Goal: Task Accomplishment & Management: Manage account settings

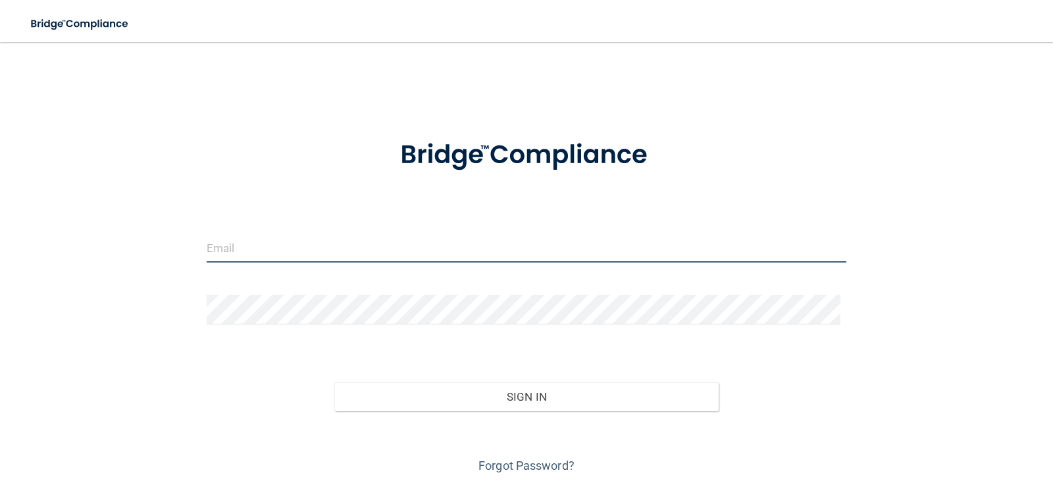
click at [384, 258] on input "email" at bounding box center [527, 248] width 640 height 30
type input "[EMAIL_ADDRESS][DOMAIN_NAME]"
click at [272, 292] on form "[EMAIL_ADDRESS][DOMAIN_NAME] Invalid email/password. You don't have permission …" at bounding box center [527, 298] width 640 height 355
click at [386, 263] on input "email" at bounding box center [527, 248] width 640 height 30
type input "[EMAIL_ADDRESS][DOMAIN_NAME]"
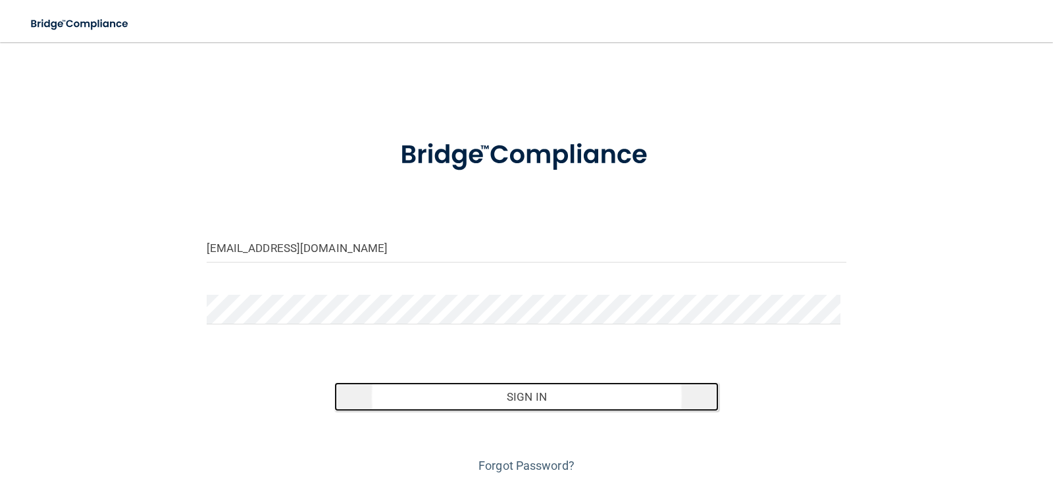
click at [572, 394] on button "Sign In" at bounding box center [526, 396] width 384 height 29
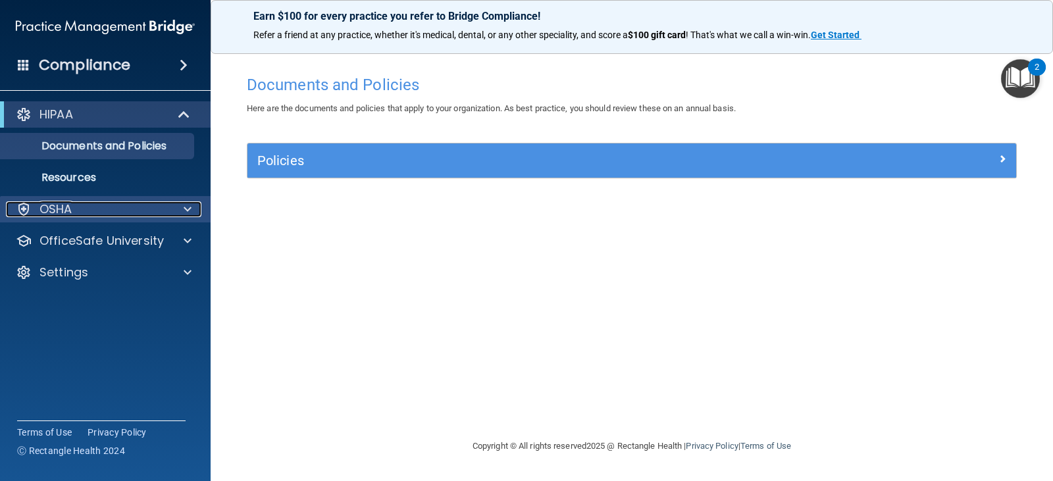
click at [188, 211] on span at bounding box center [188, 209] width 8 height 16
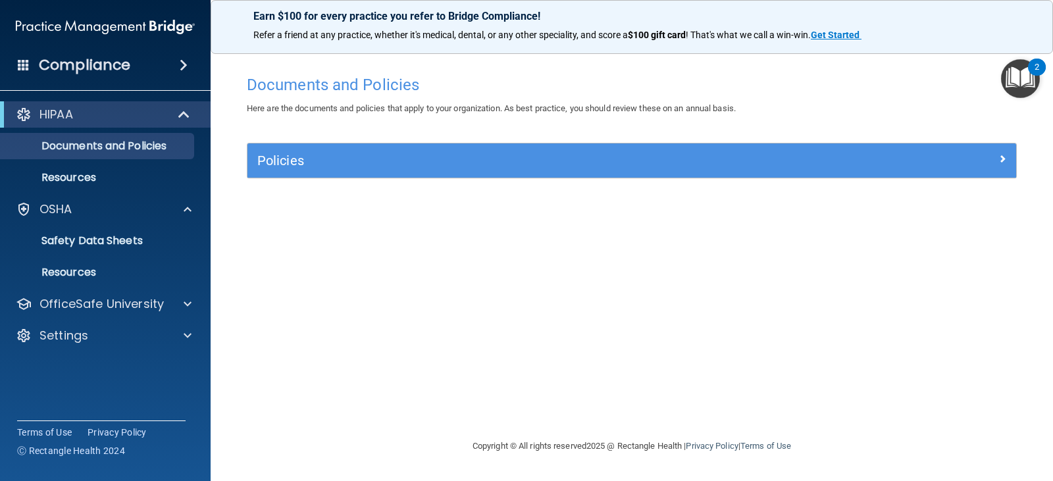
click at [106, 63] on h4 "Compliance" at bounding box center [84, 65] width 91 height 18
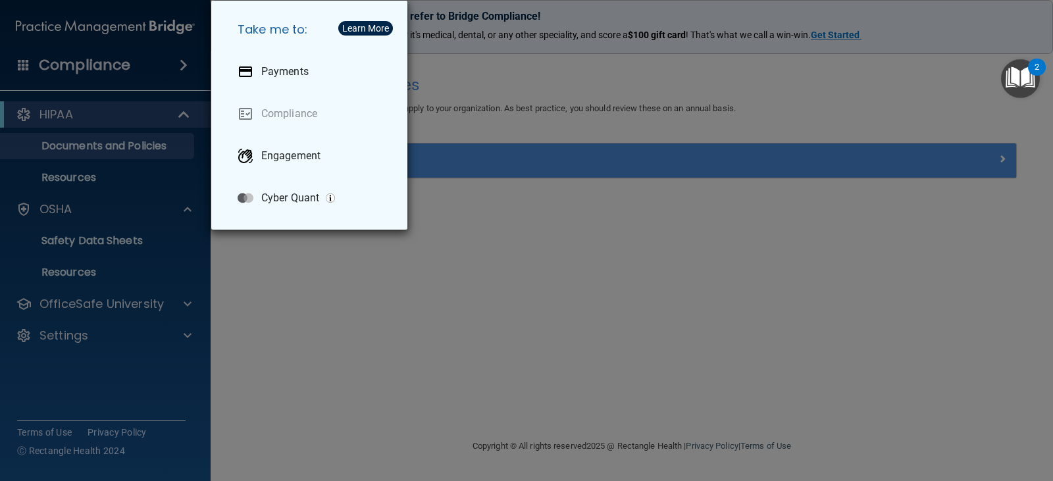
click at [110, 139] on div "Take me to: Payments Compliance Engagement Cyber Quant" at bounding box center [526, 240] width 1053 height 481
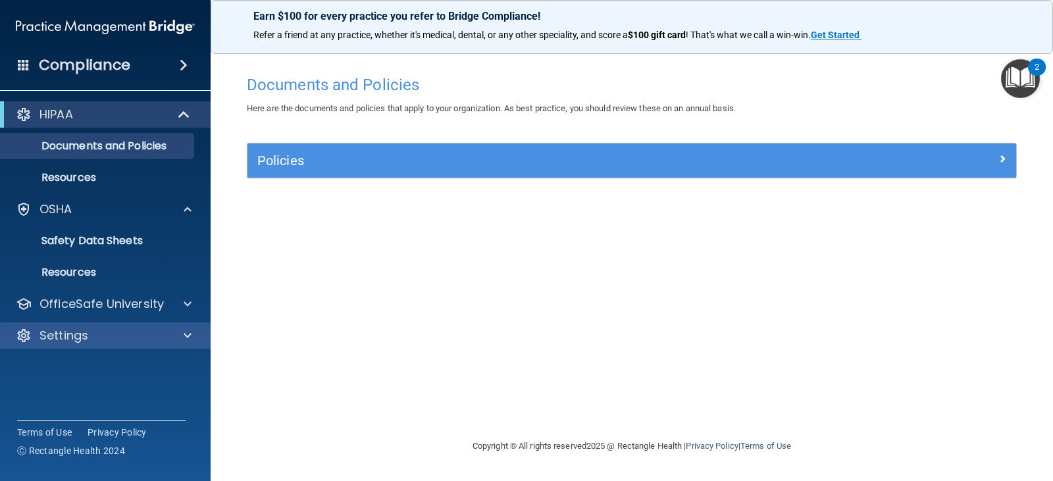
click at [68, 324] on div "Settings" at bounding box center [105, 335] width 211 height 26
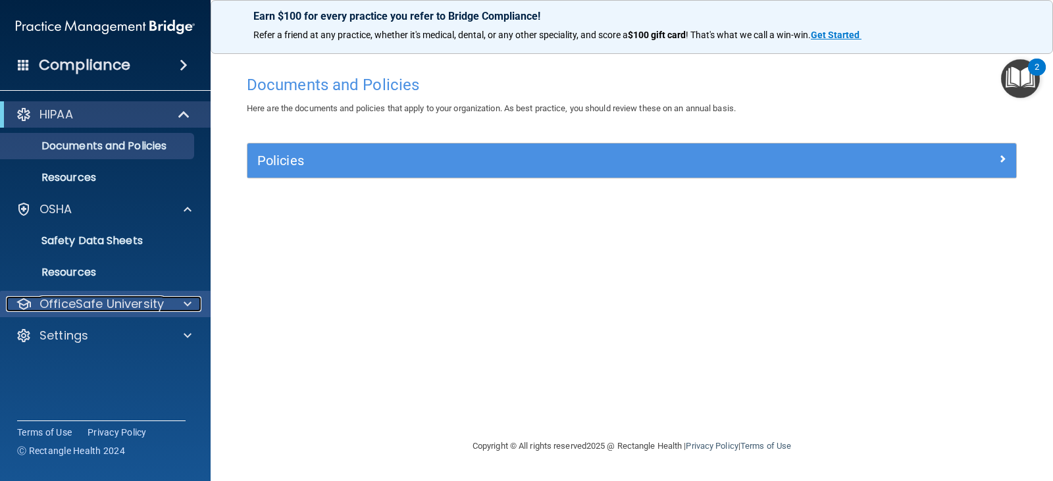
click at [186, 307] on span at bounding box center [188, 304] width 8 height 16
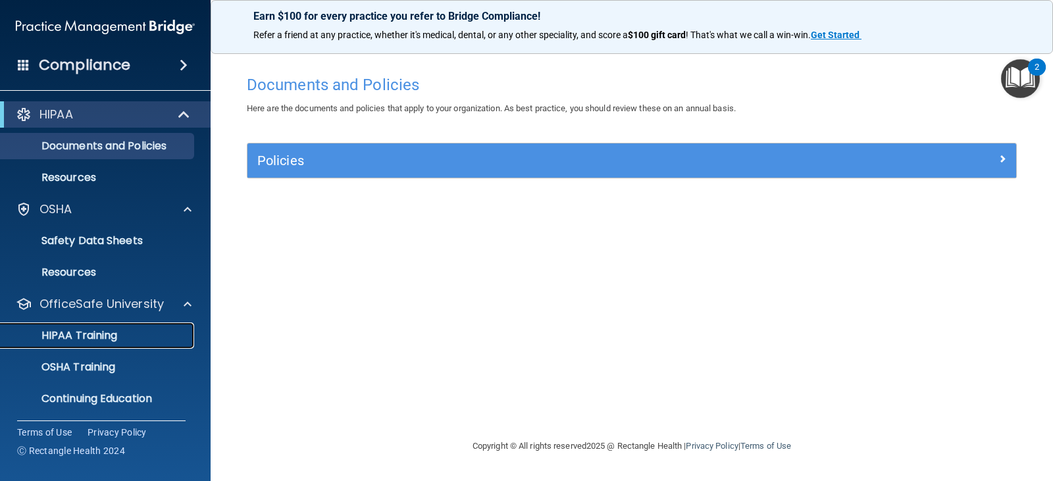
click at [143, 340] on div "HIPAA Training" at bounding box center [99, 335] width 180 height 13
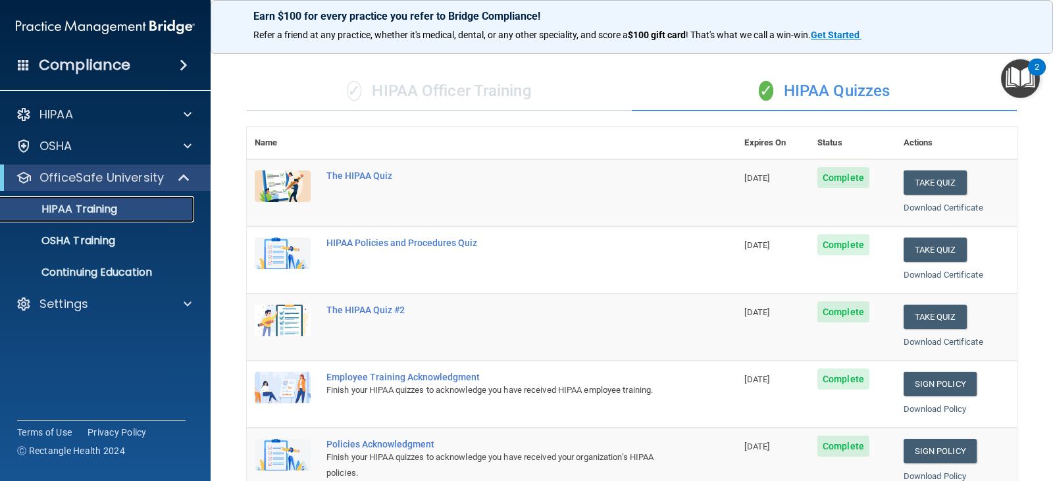
scroll to position [66, 0]
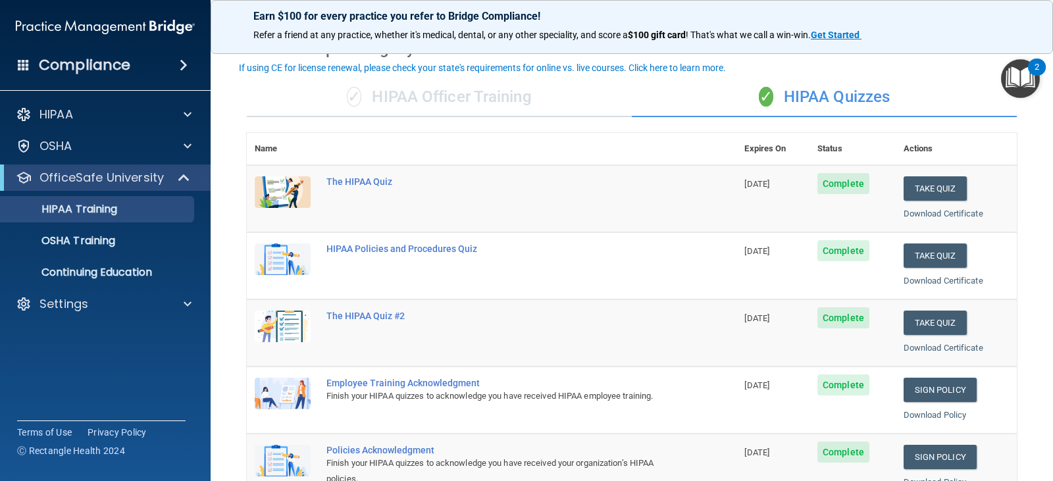
click at [852, 188] on span "Complete" at bounding box center [843, 183] width 52 height 21
click at [913, 213] on link "Download Certificate" at bounding box center [944, 214] width 80 height 10
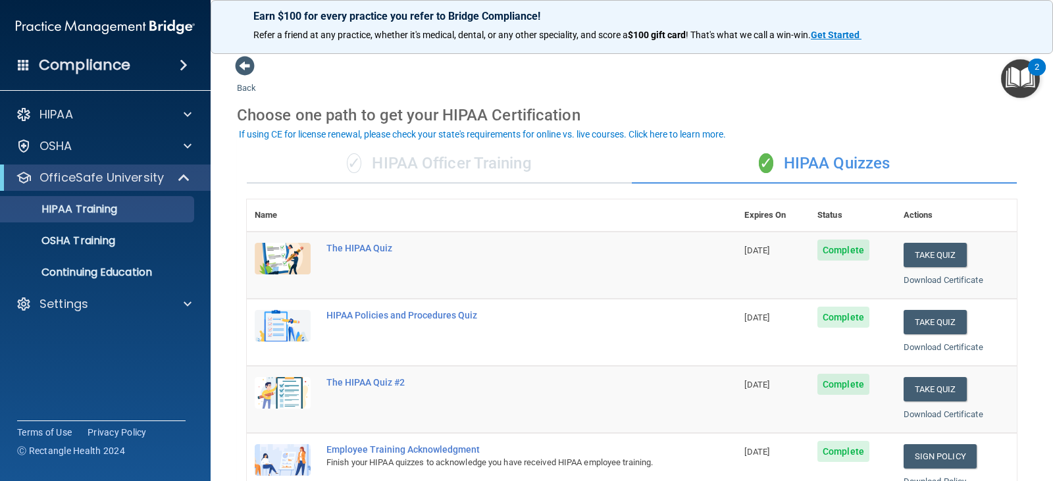
click at [464, 161] on div "✓ HIPAA Officer Training" at bounding box center [439, 163] width 385 height 39
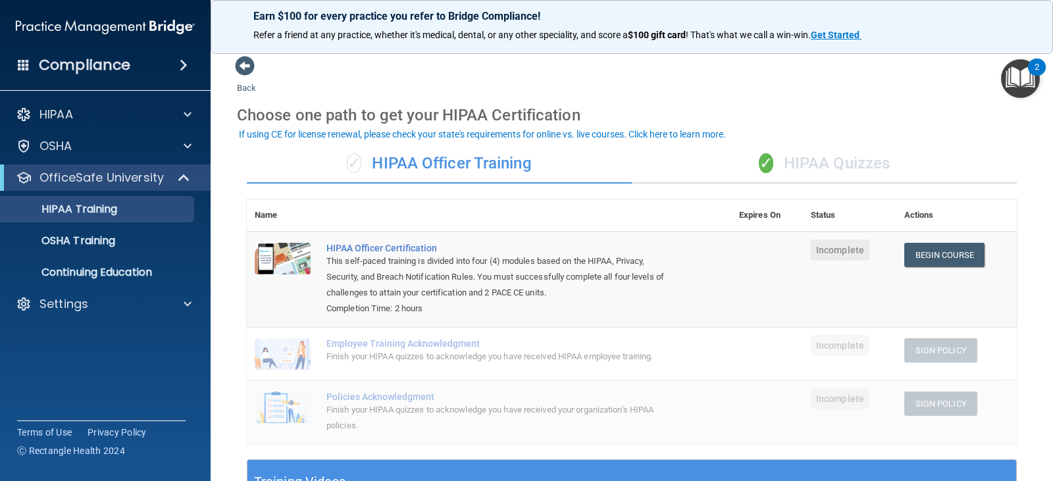
click at [92, 60] on h4 "Compliance" at bounding box center [84, 65] width 91 height 18
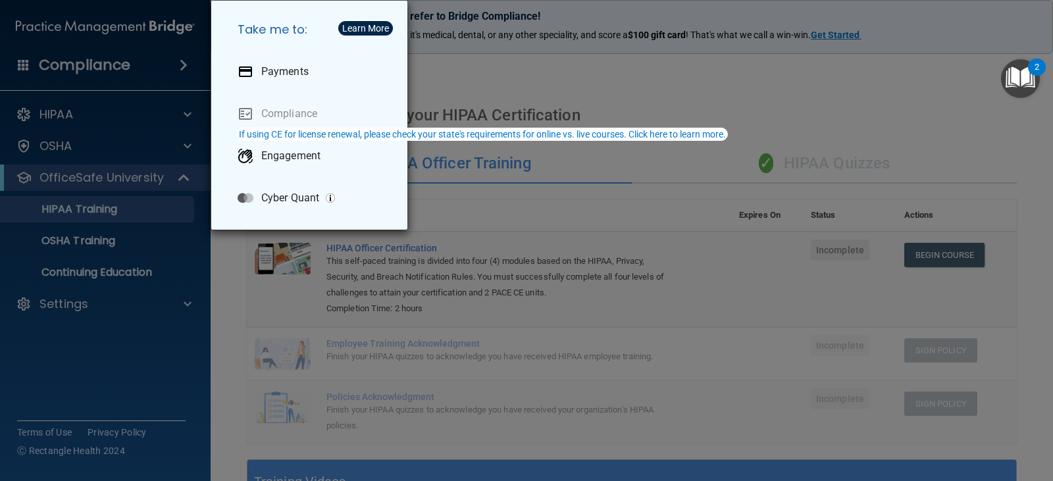
click at [82, 106] on div "Take me to: Payments Compliance Engagement Cyber Quant" at bounding box center [526, 240] width 1053 height 481
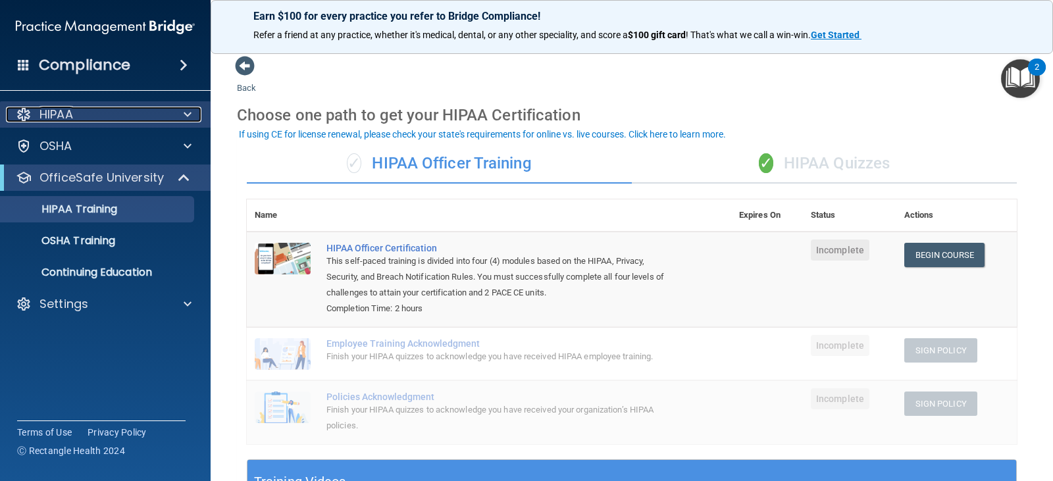
click at [106, 120] on div "HIPAA" at bounding box center [87, 115] width 163 height 16
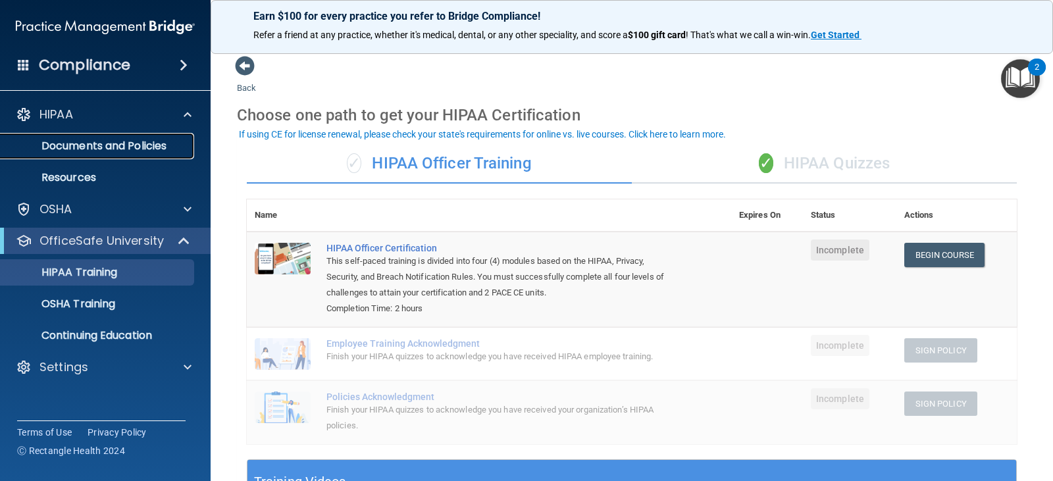
click at [134, 150] on p "Documents and Policies" at bounding box center [99, 146] width 180 height 13
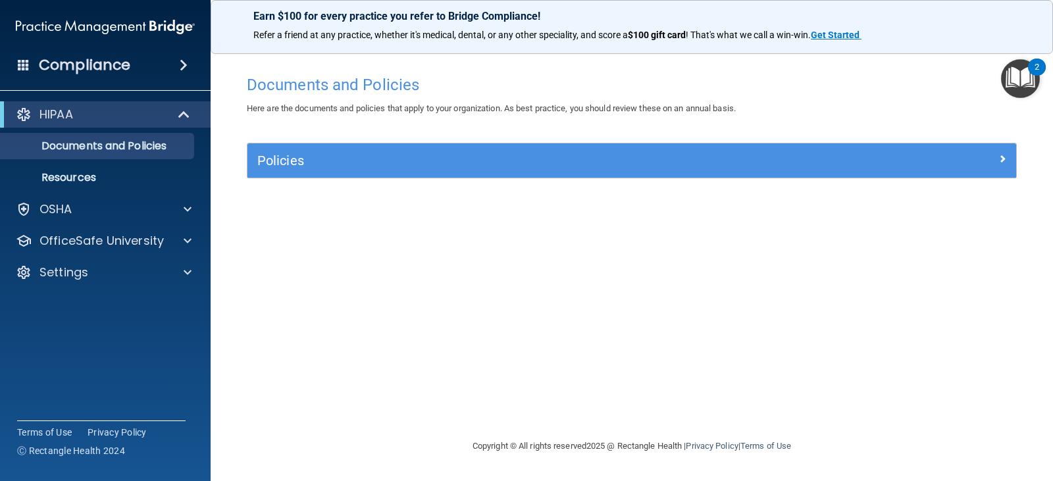
click at [97, 386] on div "Compliance HIPAA Documents and Policies Report an Incident Business Associates …" at bounding box center [105, 240] width 211 height 481
click at [662, 361] on div "Documents and Policies Here are the documents and policies that apply to your o…" at bounding box center [632, 253] width 790 height 370
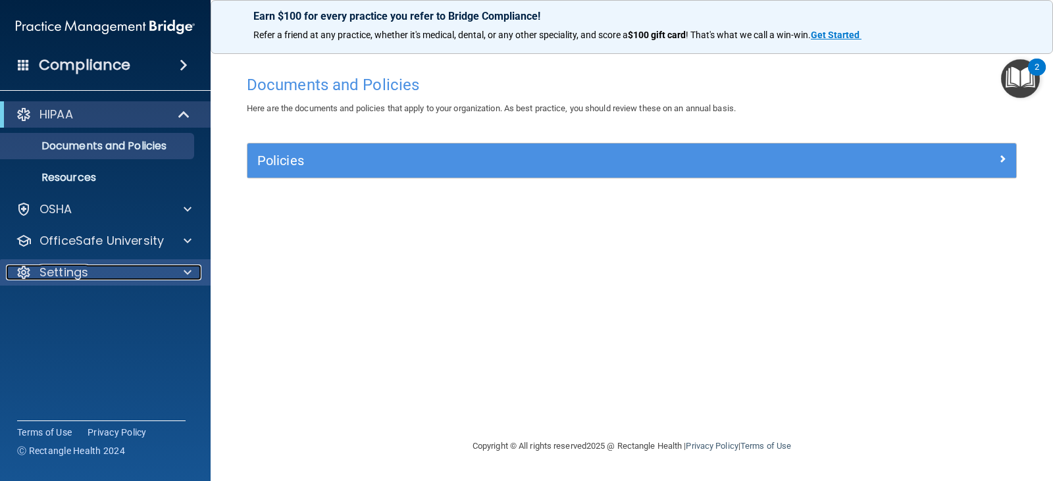
click at [179, 271] on div at bounding box center [185, 273] width 33 height 16
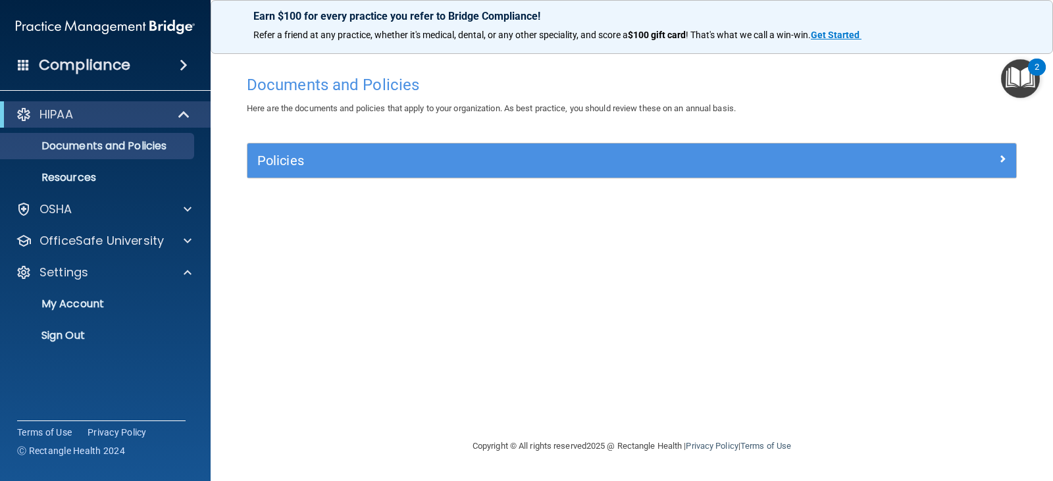
click at [166, 58] on div "Compliance" at bounding box center [105, 65] width 211 height 29
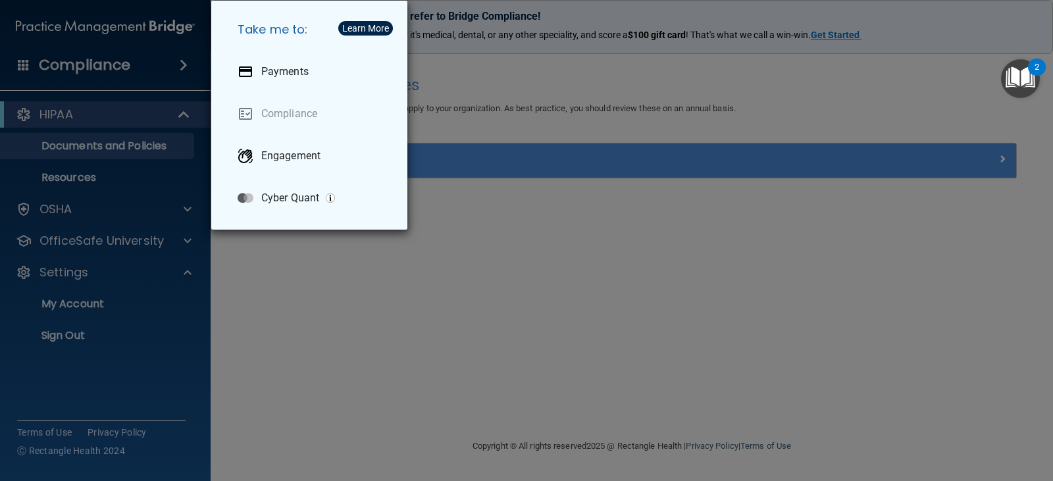
click at [118, 305] on div "Take me to: Payments Compliance Engagement Cyber Quant" at bounding box center [526, 240] width 1053 height 481
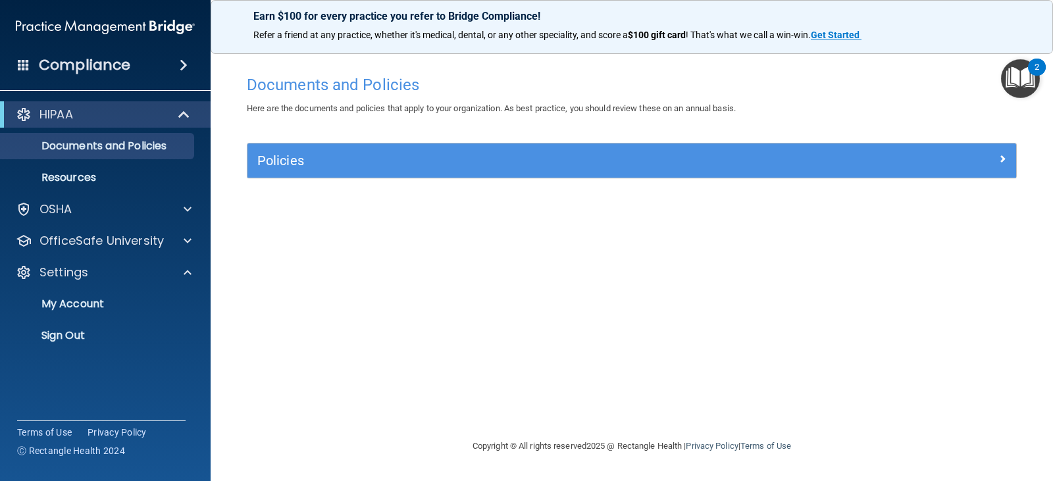
click at [191, 70] on div "Compliance" at bounding box center [105, 65] width 211 height 29
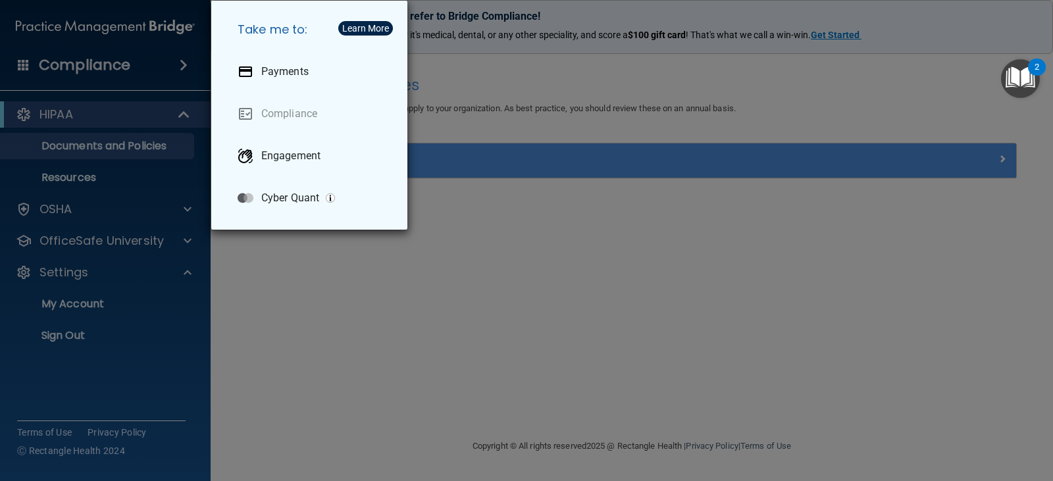
click at [95, 305] on div "Take me to: Payments Compliance Engagement Cyber Quant" at bounding box center [526, 240] width 1053 height 481
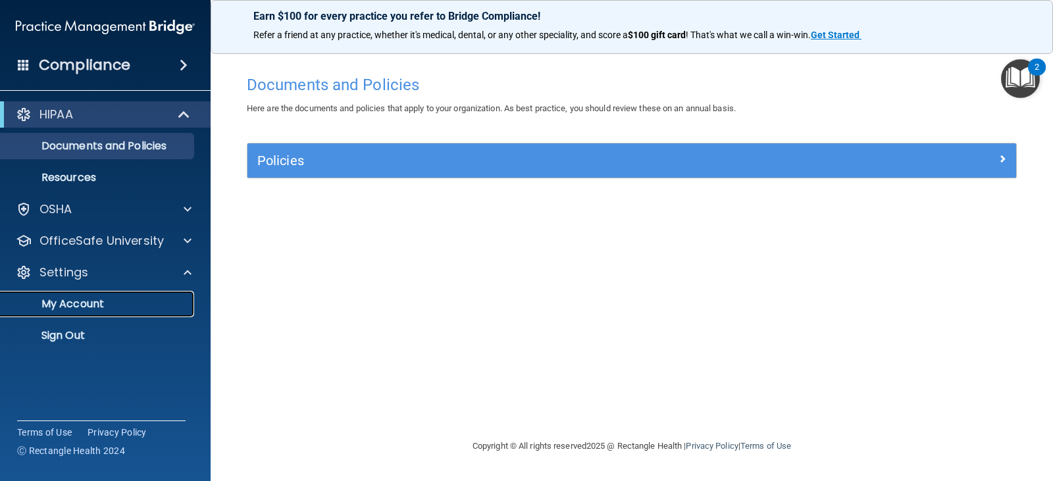
click at [94, 301] on p "My Account" at bounding box center [99, 303] width 180 height 13
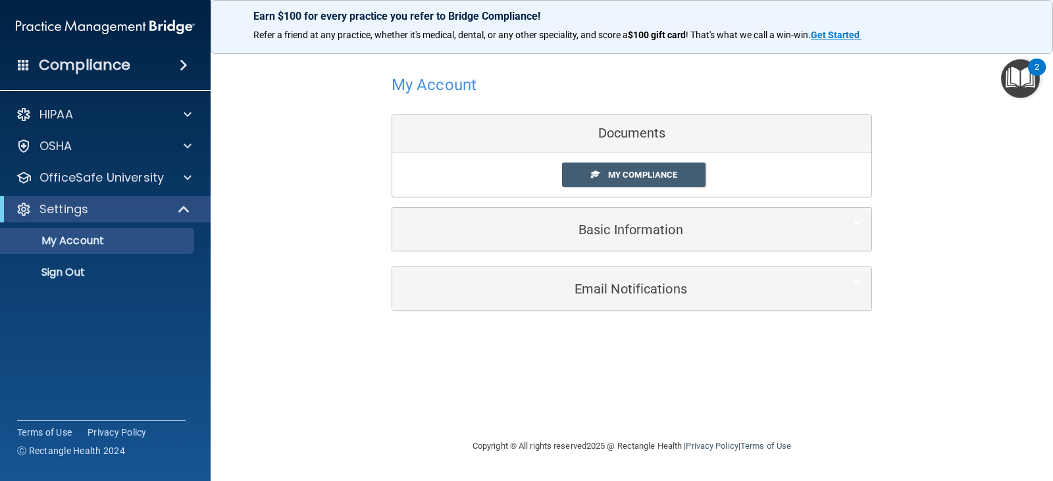
click at [985, 247] on div "My Account Documents My Compliance My Compliance My BAA Basic Information Full …" at bounding box center [632, 190] width 790 height 270
click at [140, 60] on div "Compliance" at bounding box center [105, 65] width 211 height 29
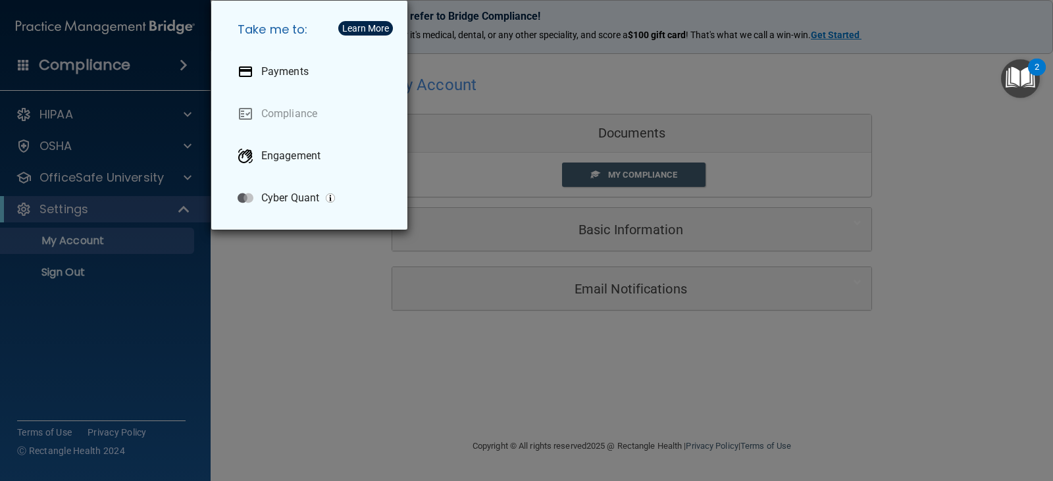
click at [292, 283] on div "Take me to: Payments Compliance Engagement Cyber Quant" at bounding box center [526, 240] width 1053 height 481
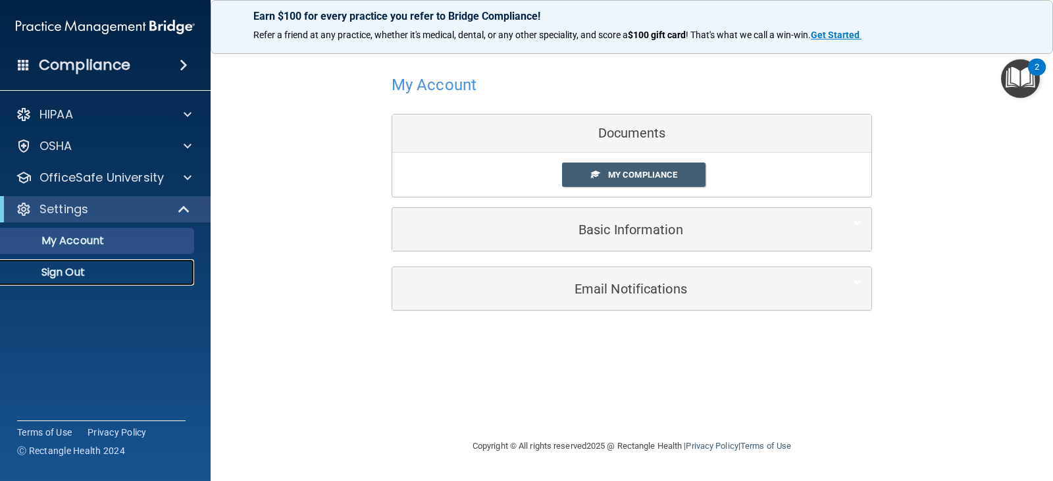
click at [85, 270] on p "Sign Out" at bounding box center [99, 272] width 180 height 13
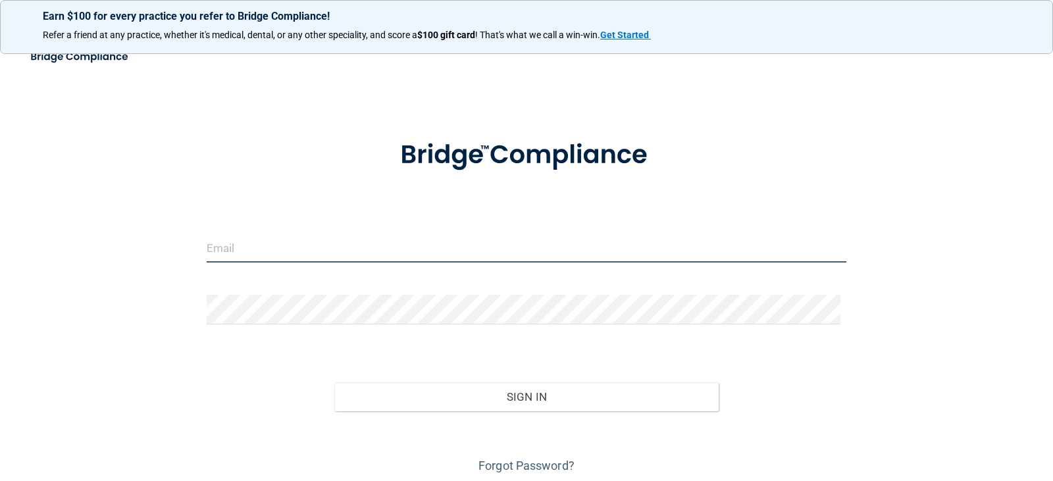
click at [280, 240] on input "email" at bounding box center [527, 248] width 640 height 30
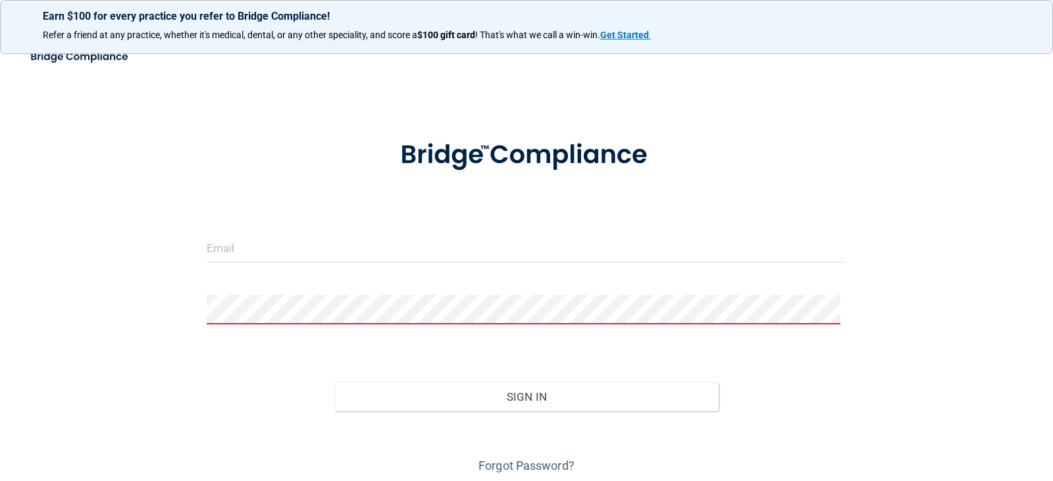
click at [130, 249] on div "Invalid email/password. You don't have permission to access that page. Sign In …" at bounding box center [526, 265] width 1000 height 421
